Goal: Use online tool/utility: Utilize a website feature to perform a specific function

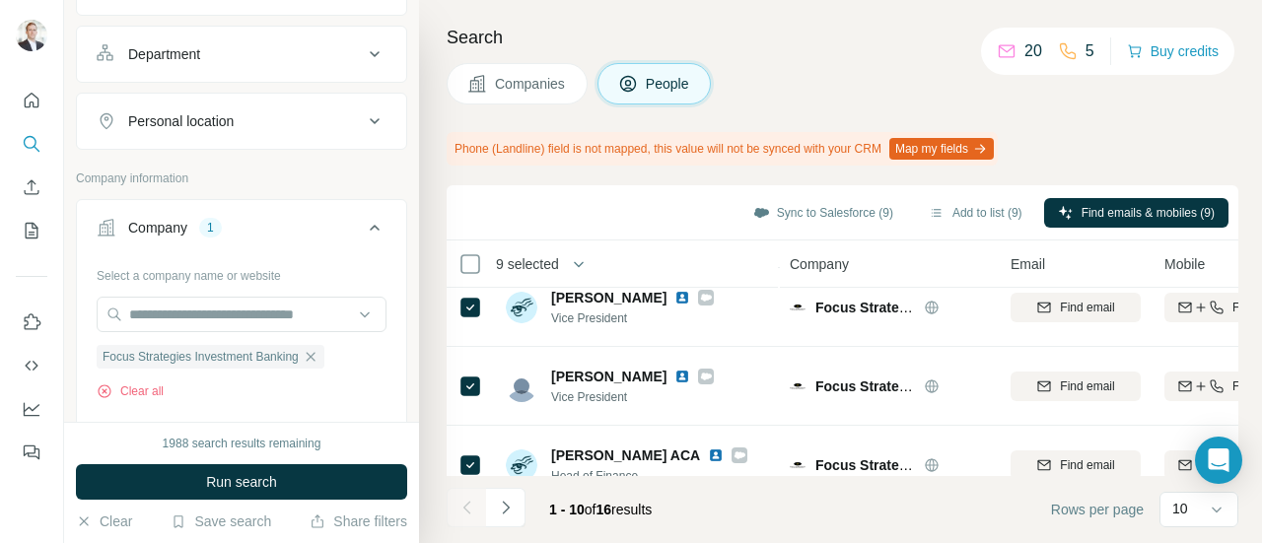
scroll to position [296, 0]
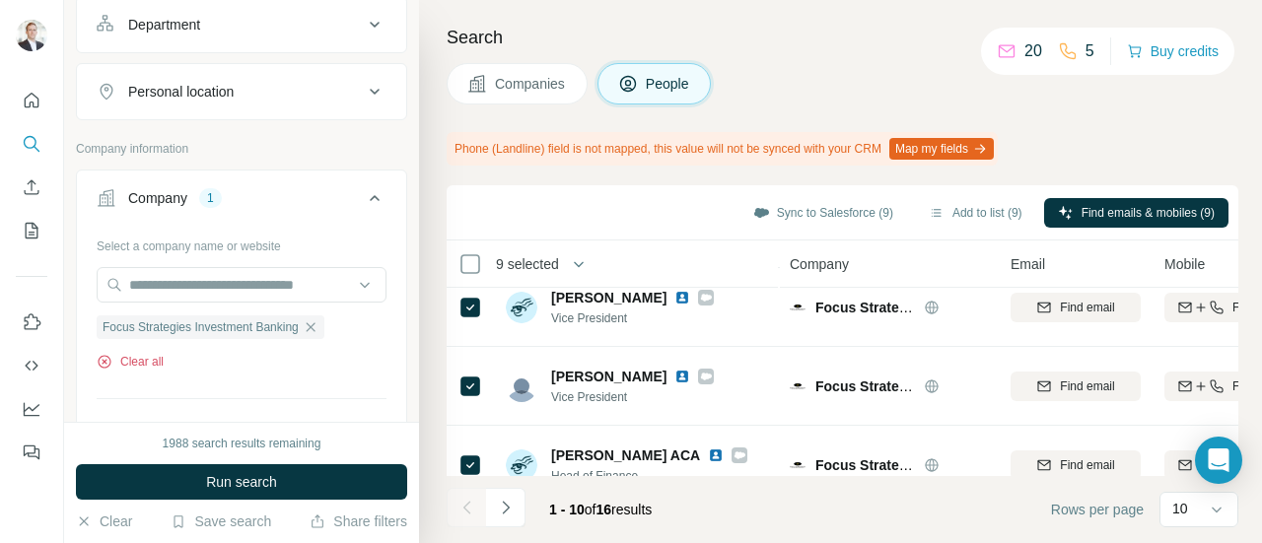
click at [139, 362] on button "Clear all" at bounding box center [130, 362] width 67 height 18
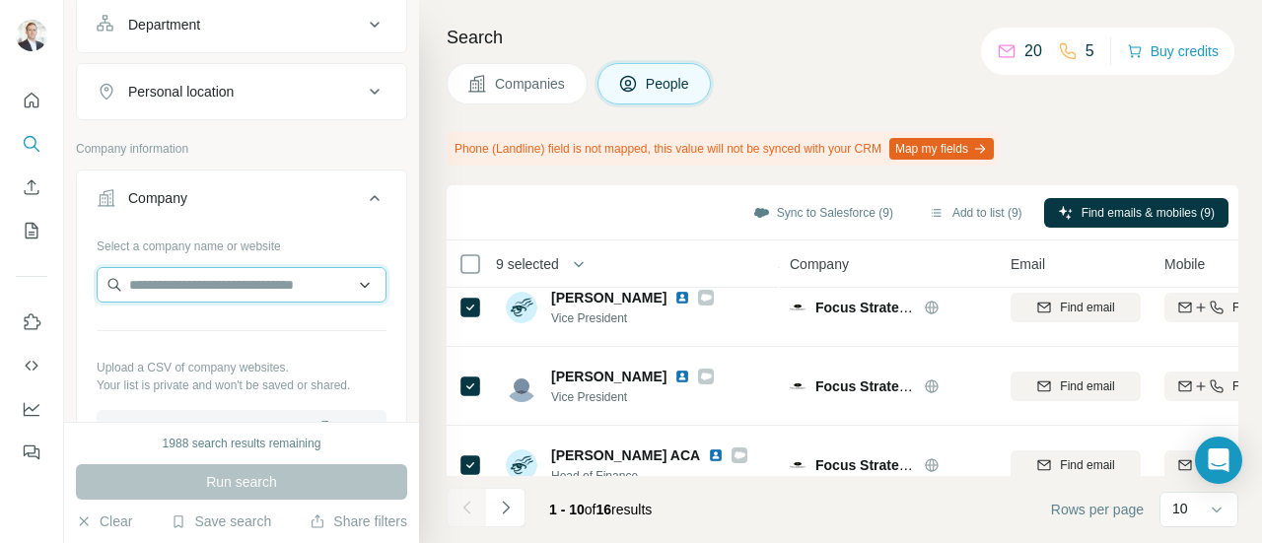
click at [204, 293] on input "text" at bounding box center [242, 284] width 290 height 35
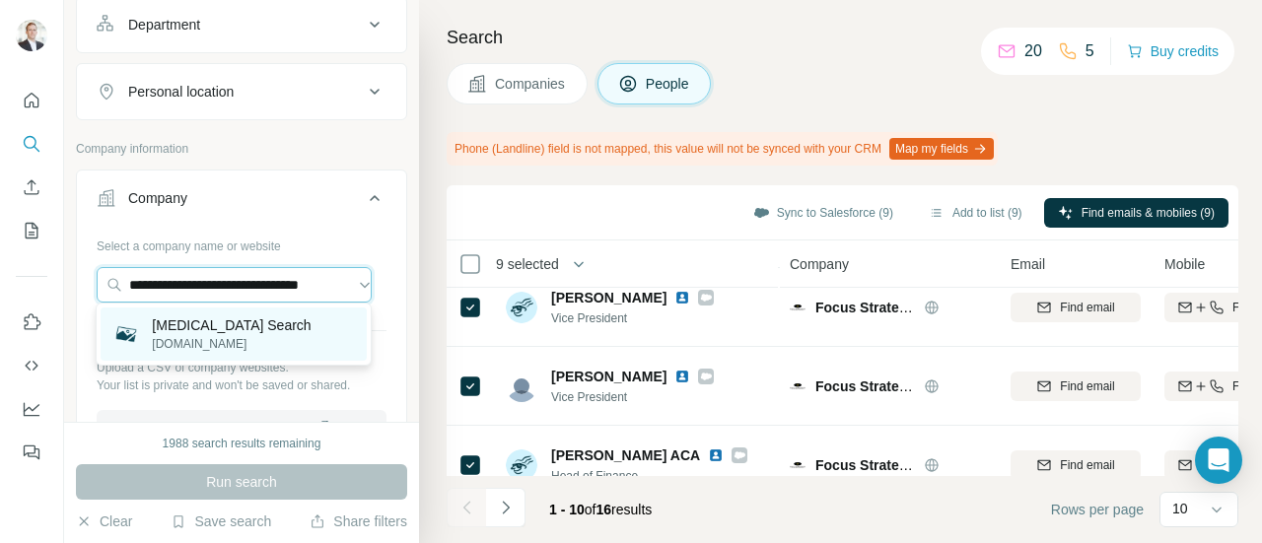
type input "**********"
click at [213, 326] on p "[MEDICAL_DATA] Search" at bounding box center [231, 325] width 159 height 20
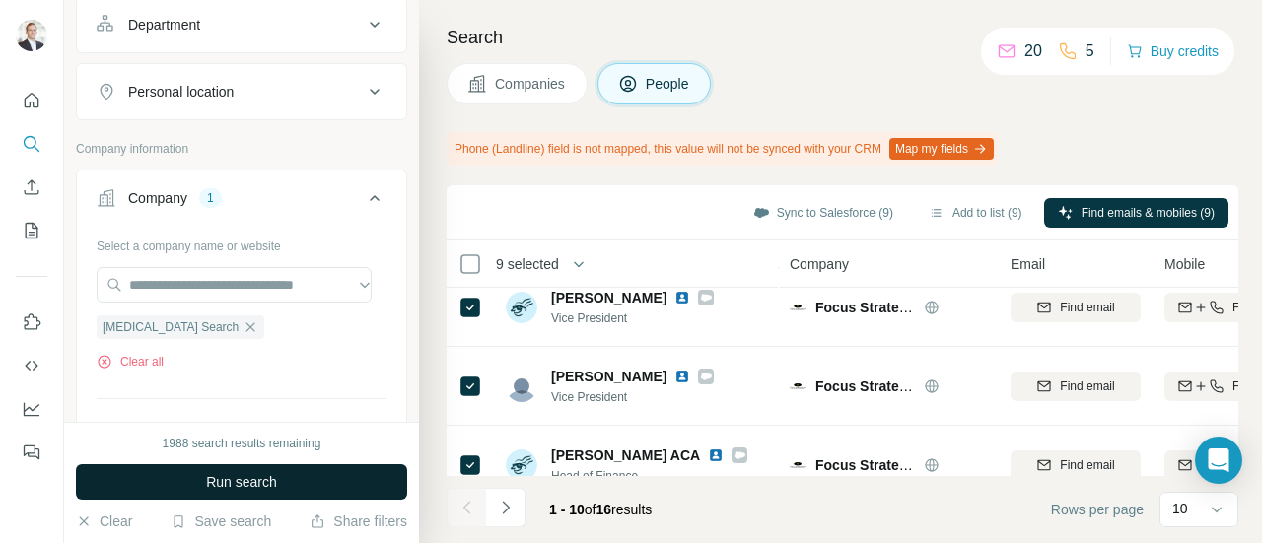
click at [271, 481] on span "Run search" at bounding box center [241, 482] width 71 height 20
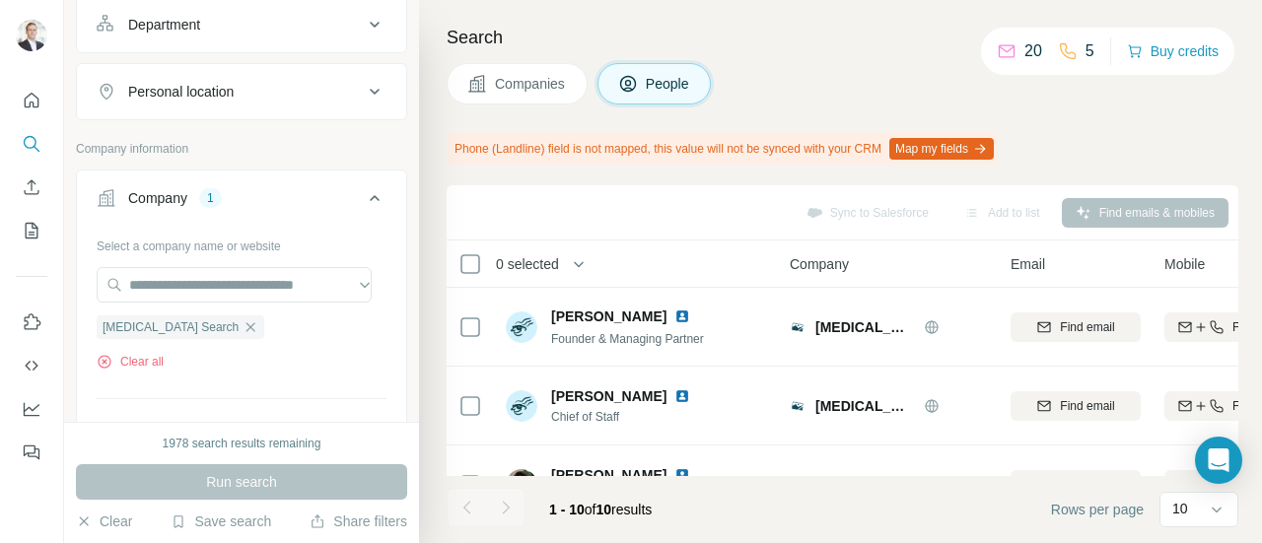
click at [536, 86] on span "Companies" at bounding box center [531, 84] width 72 height 20
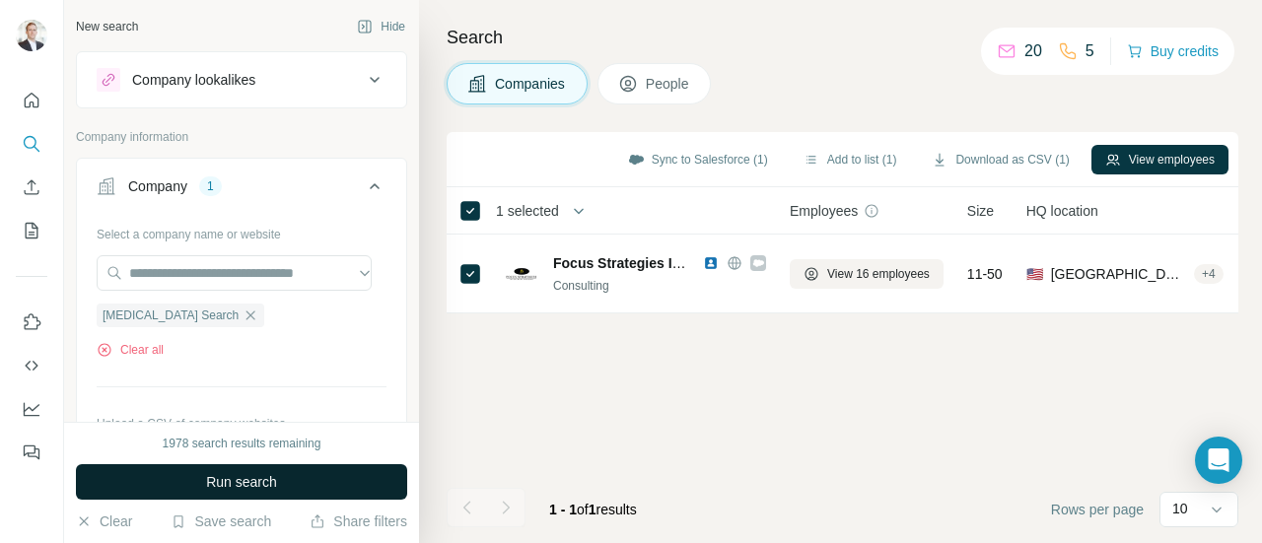
click at [195, 478] on button "Run search" at bounding box center [241, 481] width 331 height 35
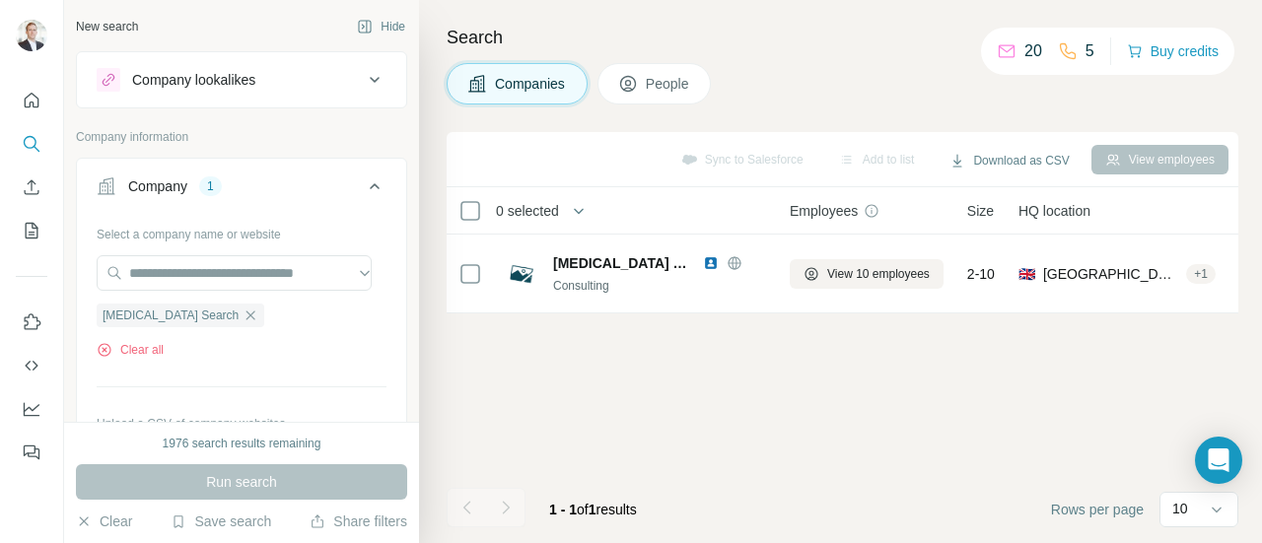
click at [646, 84] on button "People" at bounding box center [654, 83] width 114 height 41
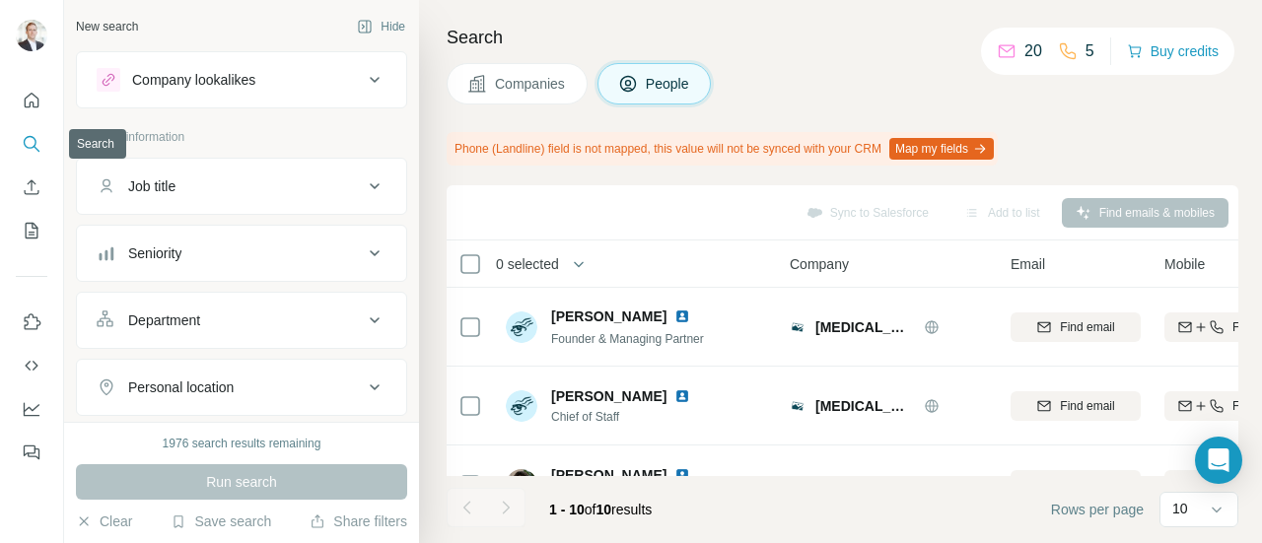
click at [29, 148] on icon "Search" at bounding box center [30, 142] width 13 height 13
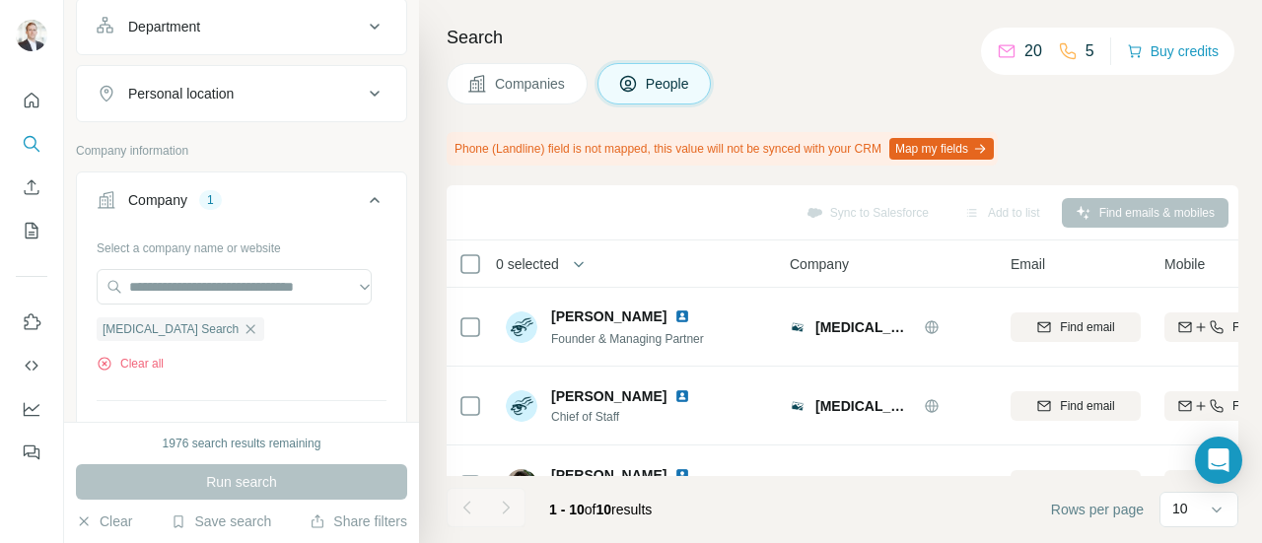
scroll to position [296, 0]
click at [242, 320] on icon "button" at bounding box center [250, 327] width 16 height 16
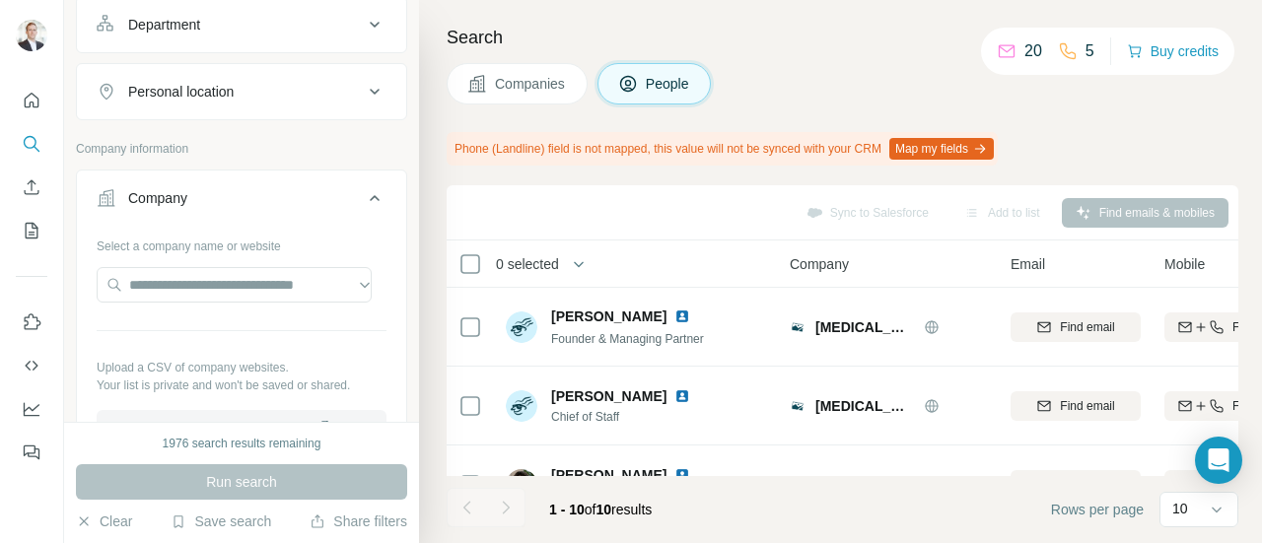
click at [288, 200] on div "Company" at bounding box center [230, 198] width 266 height 20
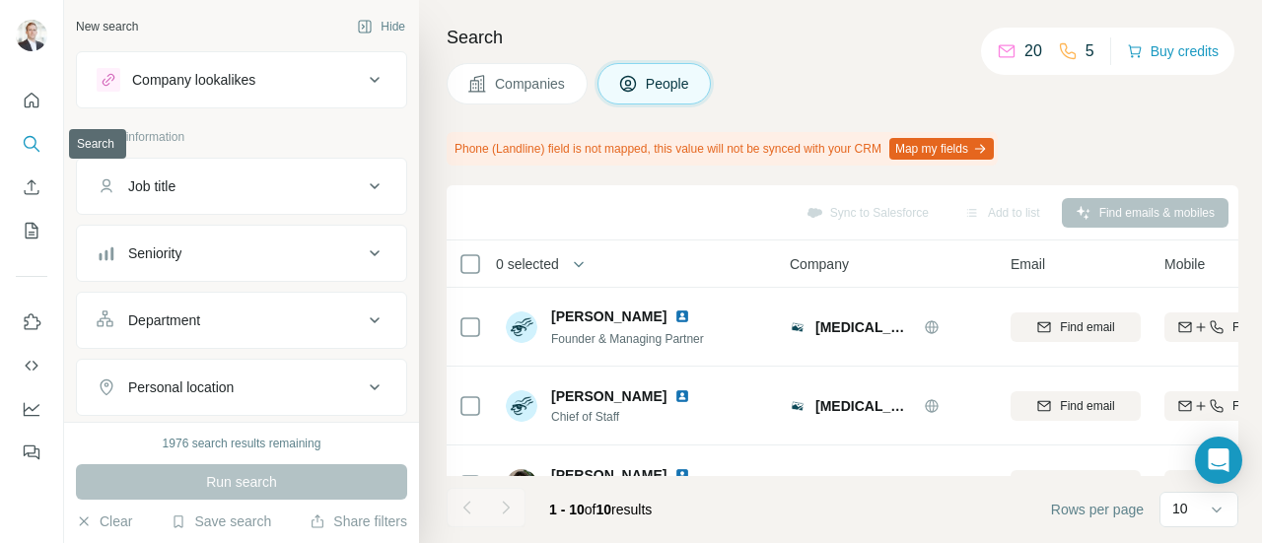
click at [35, 139] on icon "Search" at bounding box center [30, 142] width 13 height 13
